Goal: Information Seeking & Learning: Learn about a topic

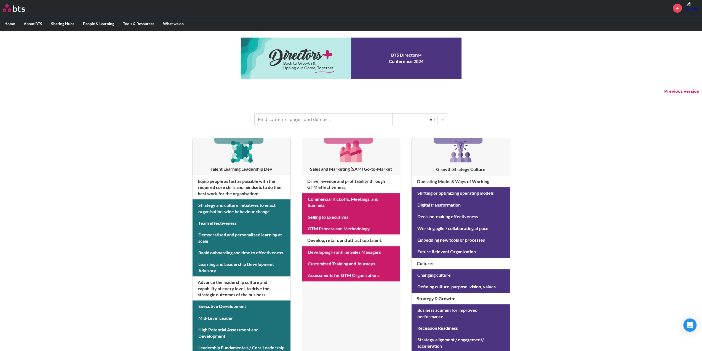
click at [304, 119] on input "text" at bounding box center [324, 119] width 138 height 12
type input "sounding board"
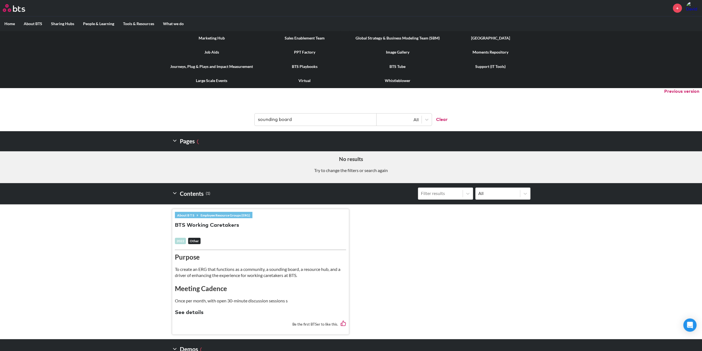
click at [307, 51] on link "PPT Factory" at bounding box center [304, 52] width 93 height 14
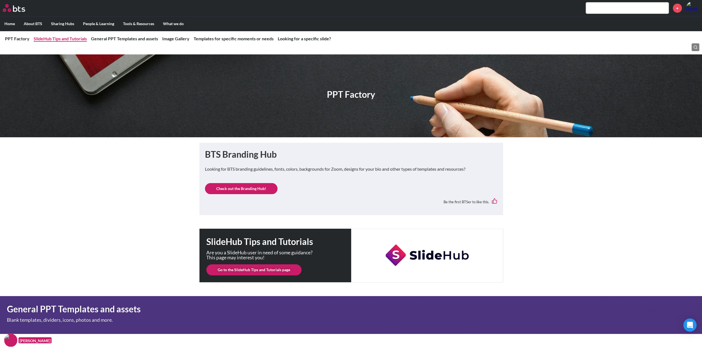
click at [56, 39] on link "SlideHub Tips and Tutorials" at bounding box center [60, 38] width 53 height 5
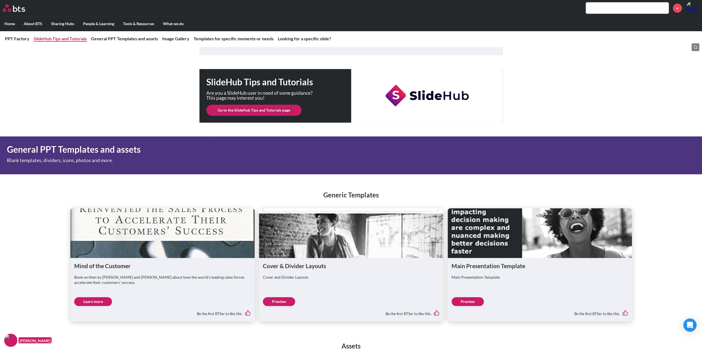
scroll to position [159, 0]
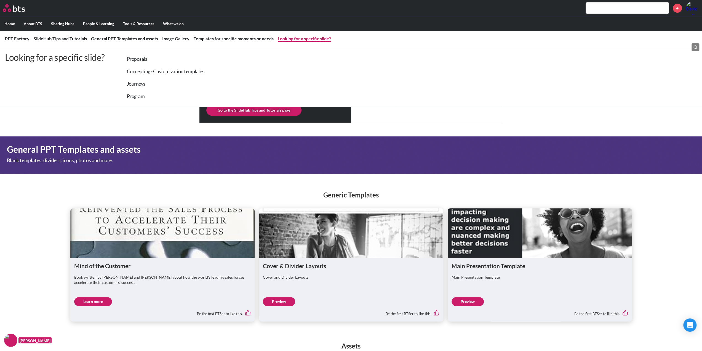
click at [307, 38] on link "Looking for a specific slide?" at bounding box center [304, 38] width 53 height 5
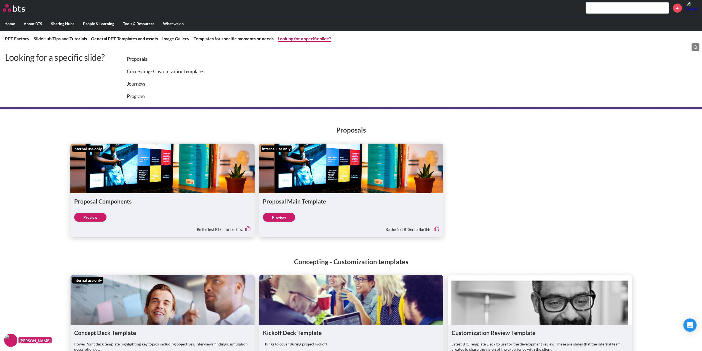
scroll to position [1502, 0]
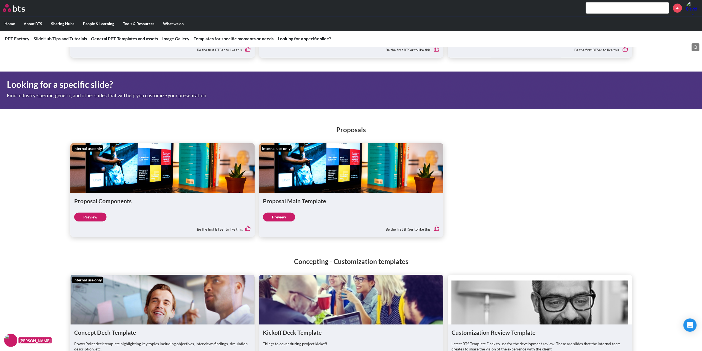
click at [91, 216] on link "Preview" at bounding box center [90, 216] width 32 height 9
